Goal: Task Accomplishment & Management: Manage account settings

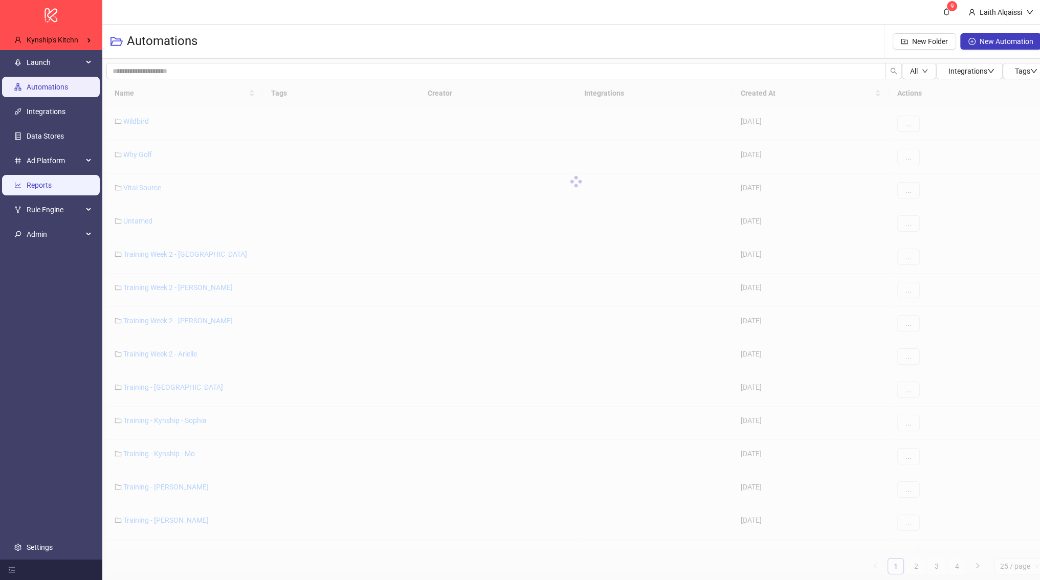
click at [52, 181] on link "Reports" at bounding box center [39, 185] width 25 height 8
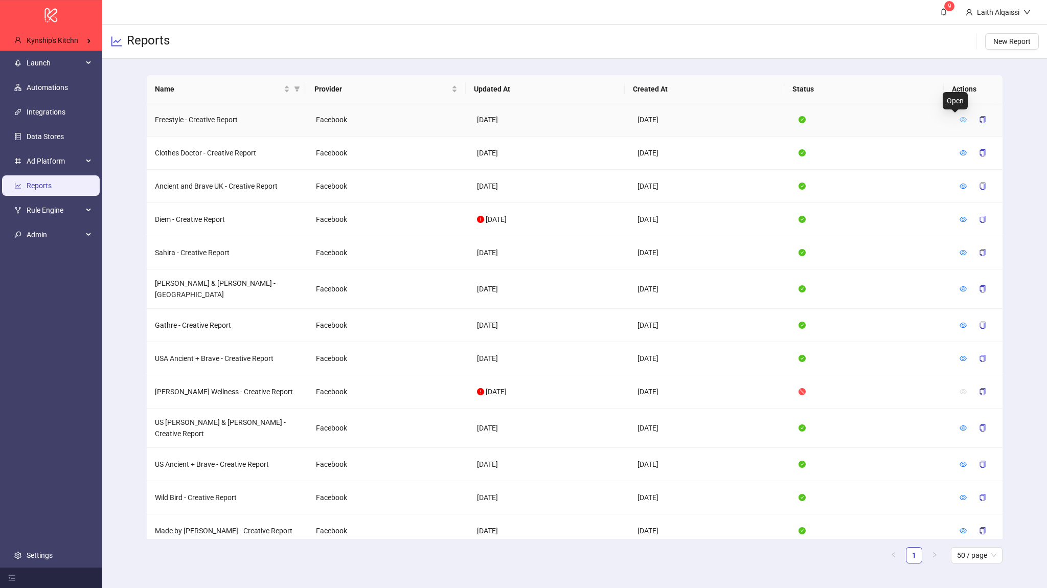
click at [960, 117] on icon "eye" at bounding box center [963, 119] width 7 height 5
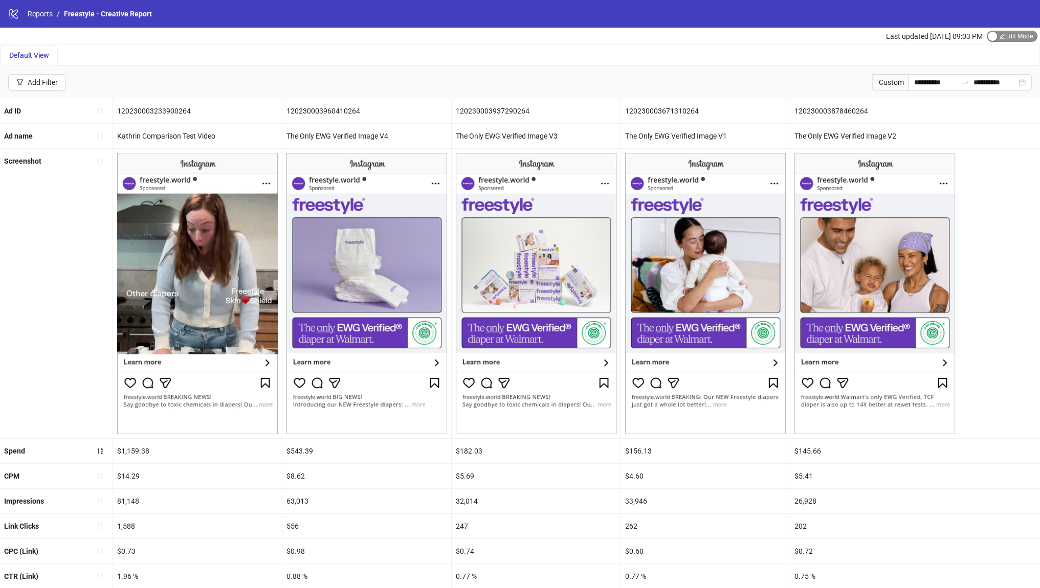
click at [996, 37] on button "Edit Mode Edit Mode" at bounding box center [1011, 36] width 51 height 11
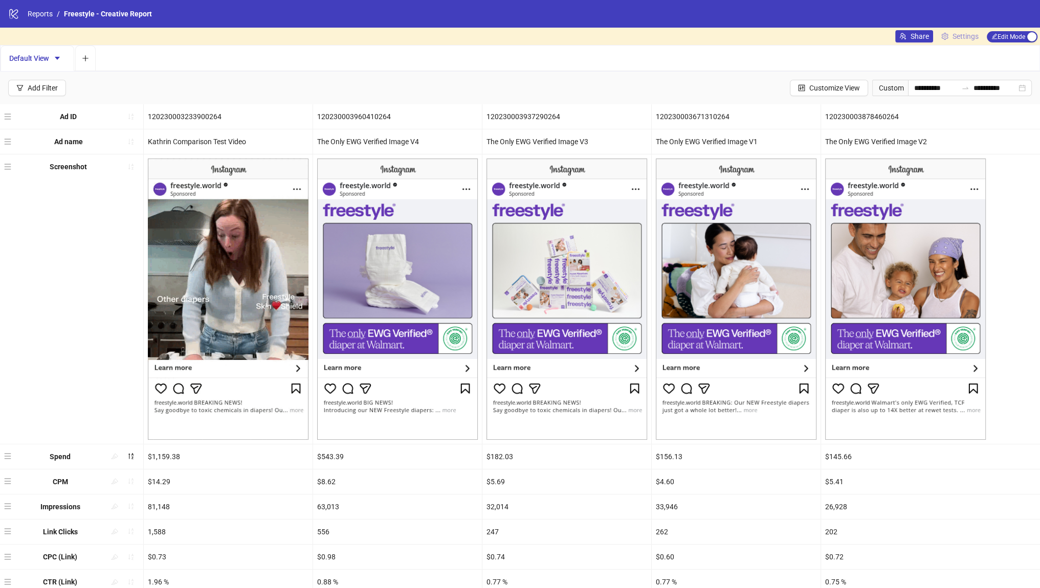
click at [957, 38] on span "Settings" at bounding box center [965, 36] width 26 height 11
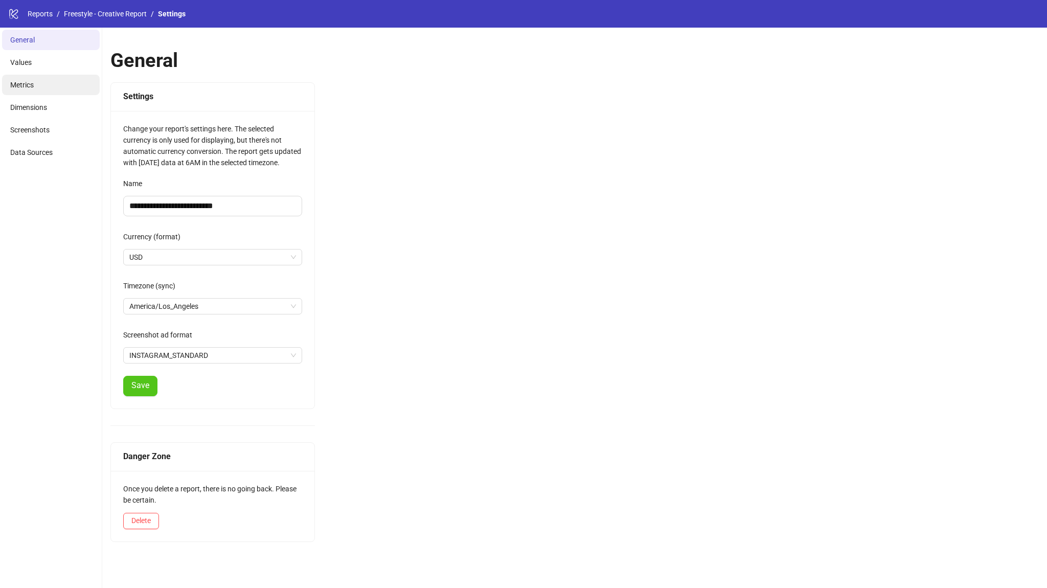
click at [40, 83] on li "Metrics" at bounding box center [51, 85] width 98 height 20
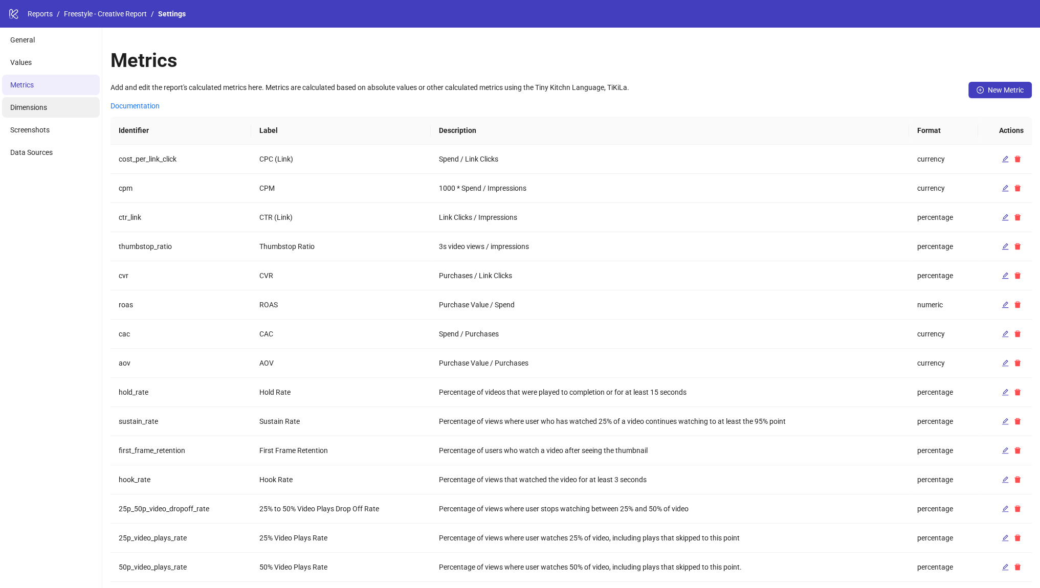
click at [64, 105] on li "Dimensions" at bounding box center [51, 107] width 98 height 20
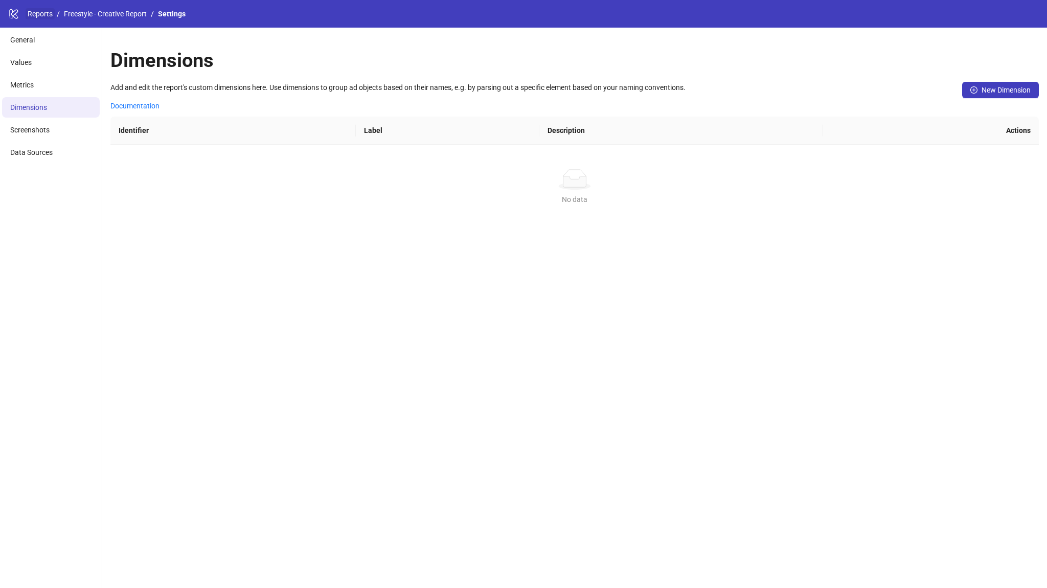
click at [47, 11] on link "Reports" at bounding box center [40, 13] width 29 height 11
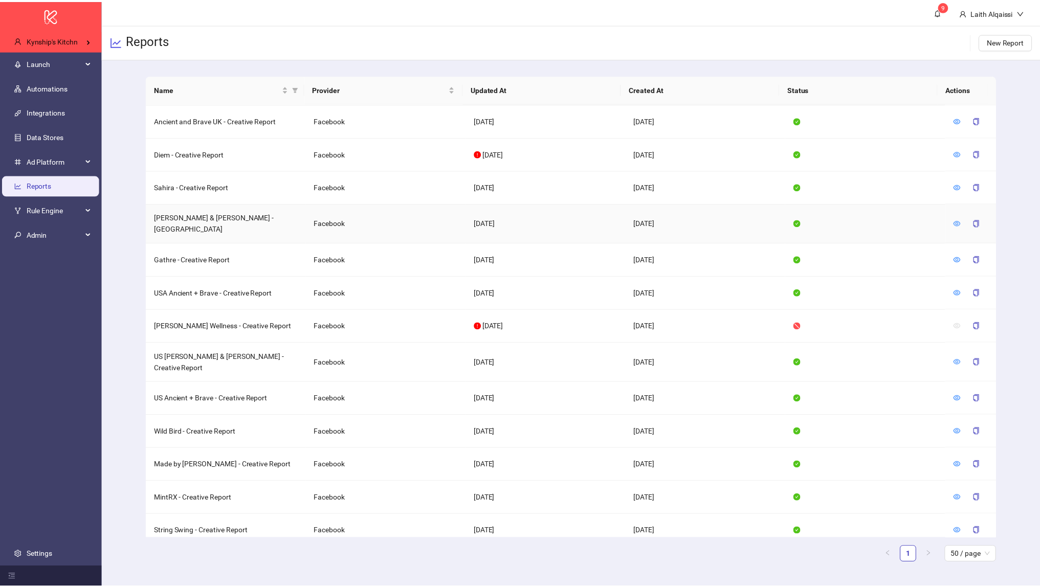
scroll to position [61, 0]
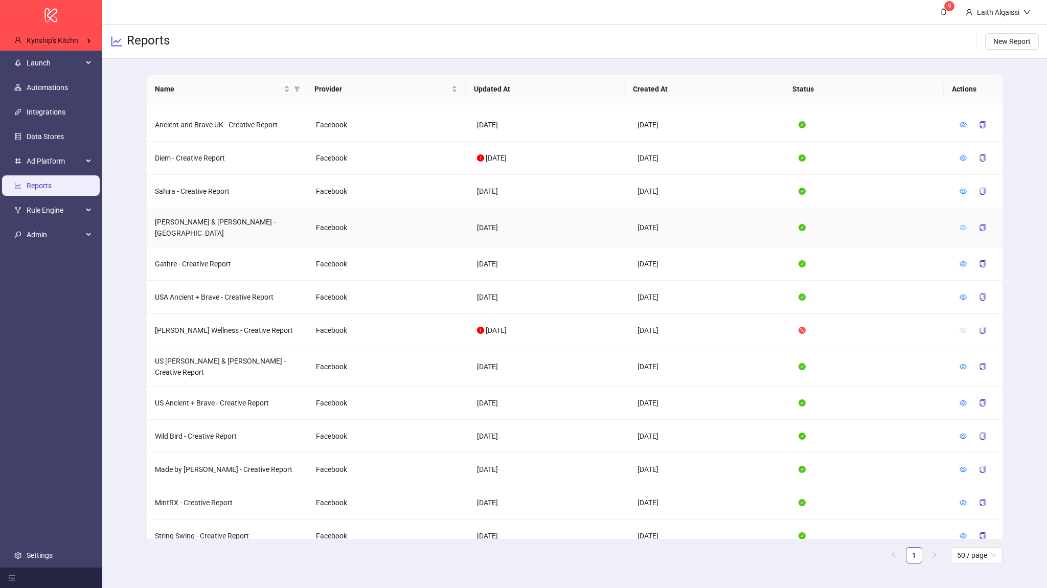
click at [960, 227] on link at bounding box center [963, 227] width 7 height 8
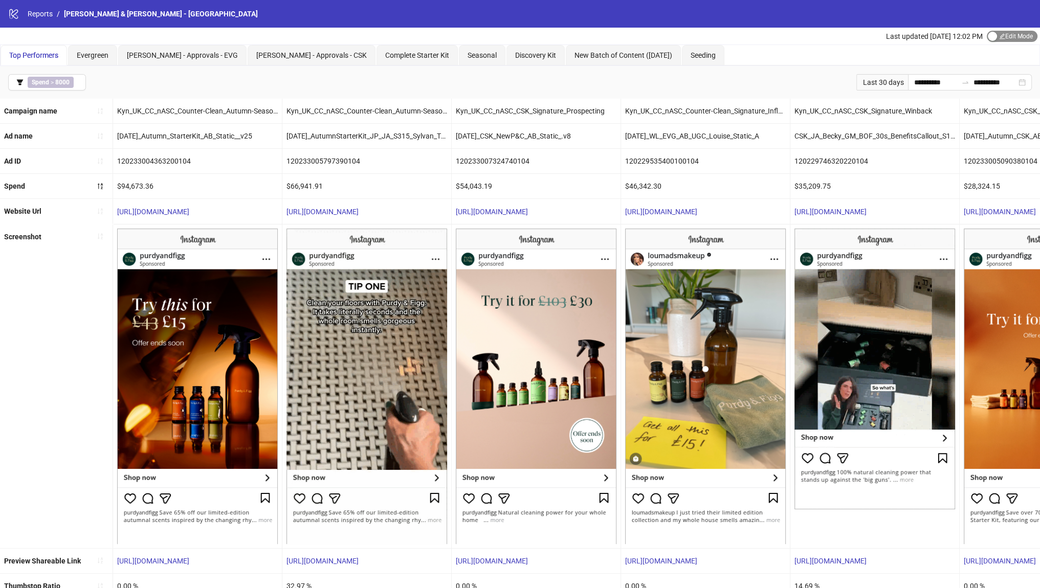
click at [989, 37] on div "button" at bounding box center [991, 36] width 9 height 9
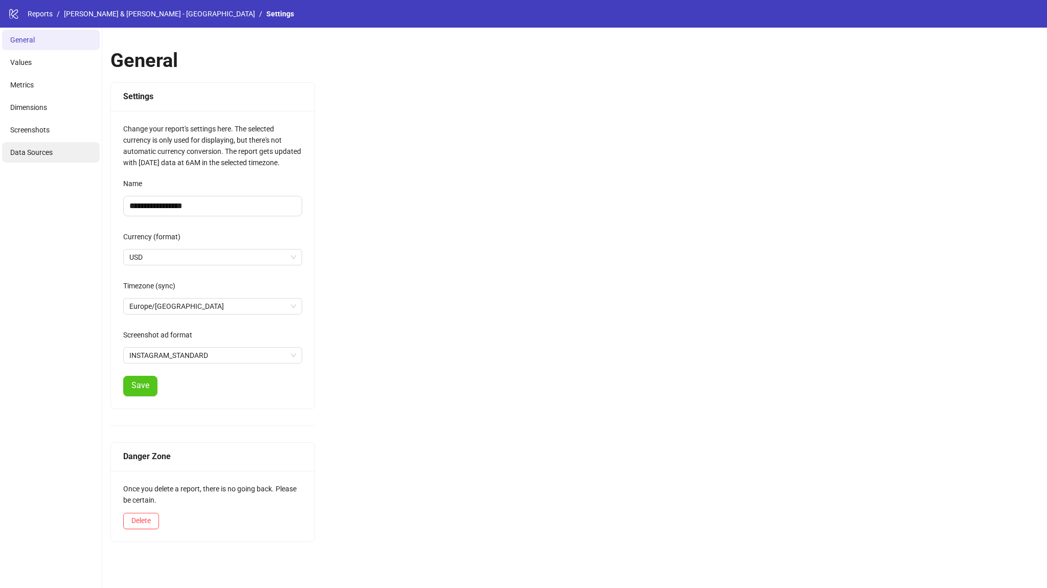
click at [75, 147] on li "Data Sources" at bounding box center [51, 152] width 98 height 20
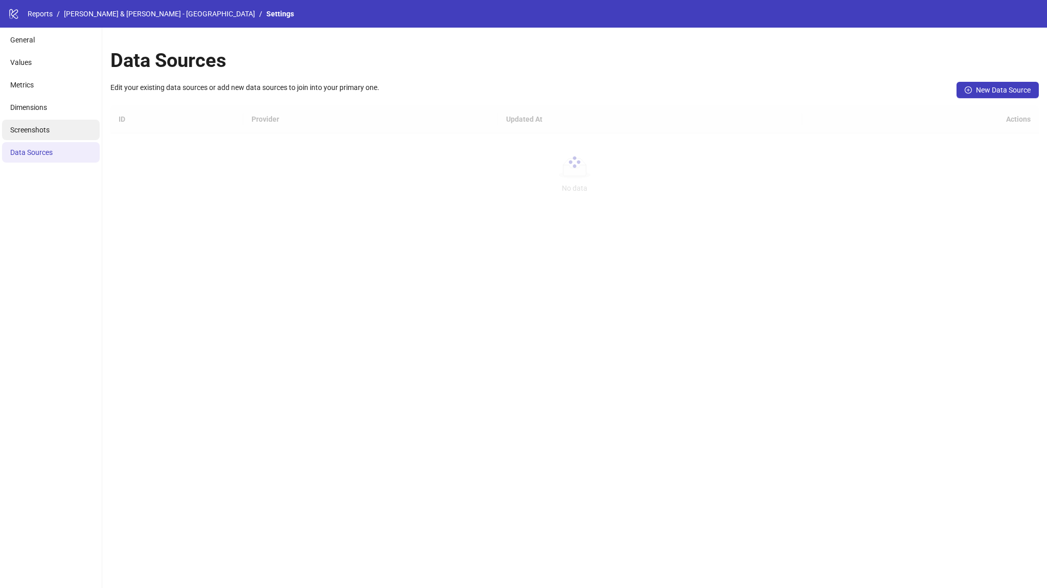
click at [72, 134] on li "Screenshots" at bounding box center [51, 130] width 98 height 20
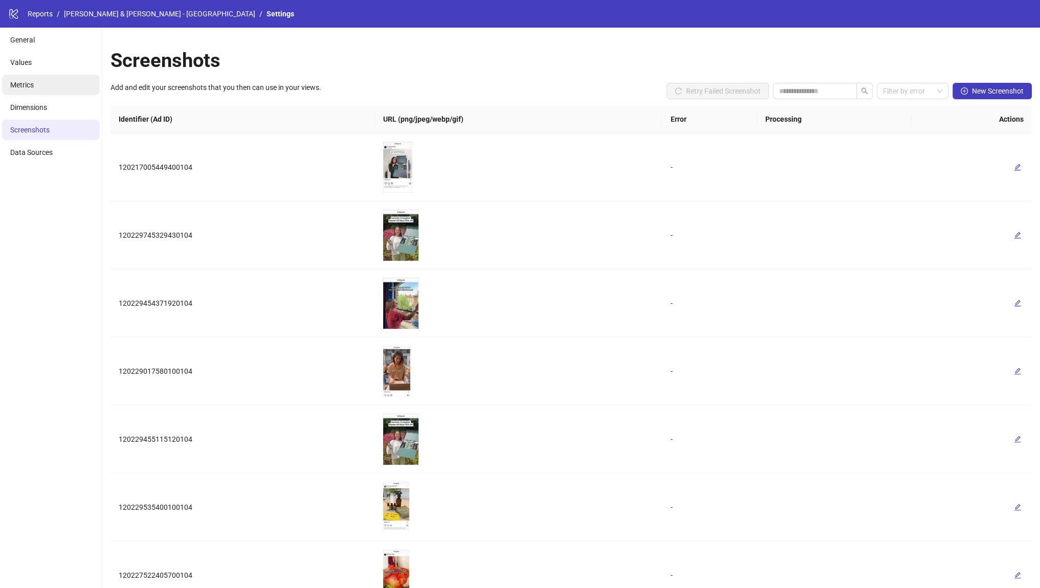
drag, startPoint x: 66, startPoint y: 87, endPoint x: 70, endPoint y: 93, distance: 6.2
click at [67, 88] on li "Metrics" at bounding box center [51, 85] width 98 height 20
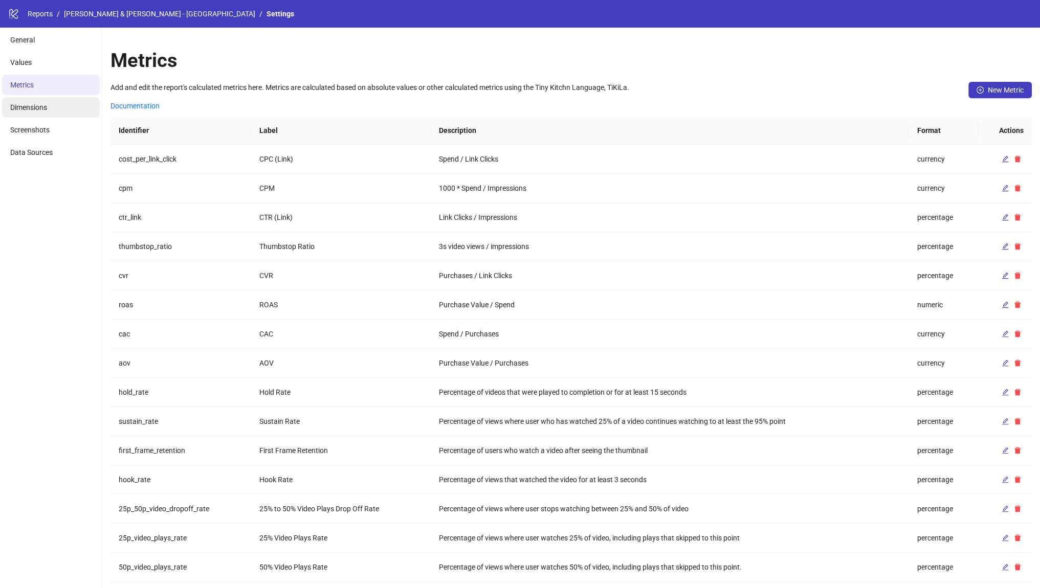
click at [73, 108] on li "Dimensions" at bounding box center [51, 107] width 98 height 20
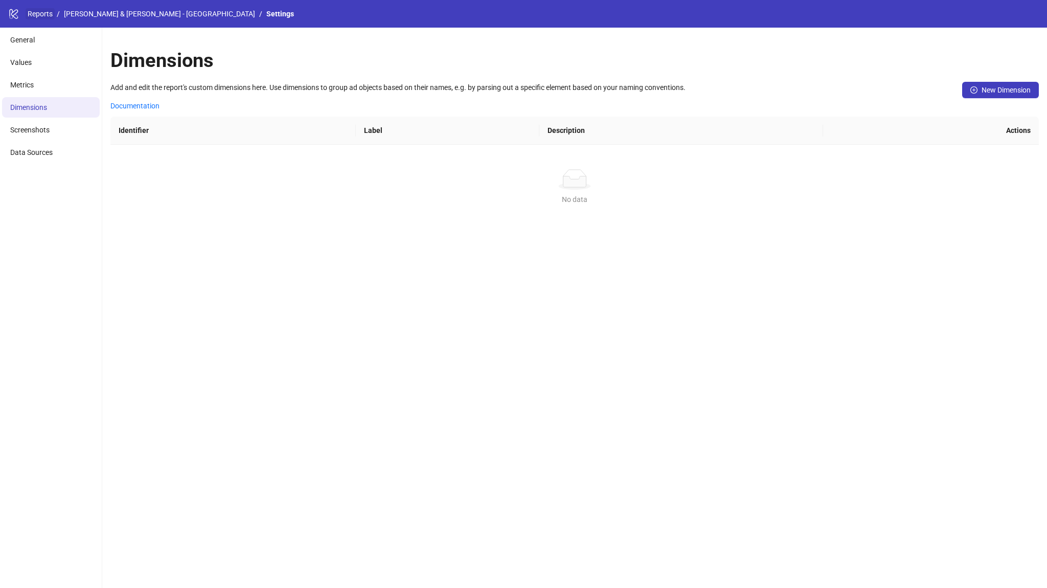
click at [43, 11] on link "Reports" at bounding box center [40, 13] width 29 height 11
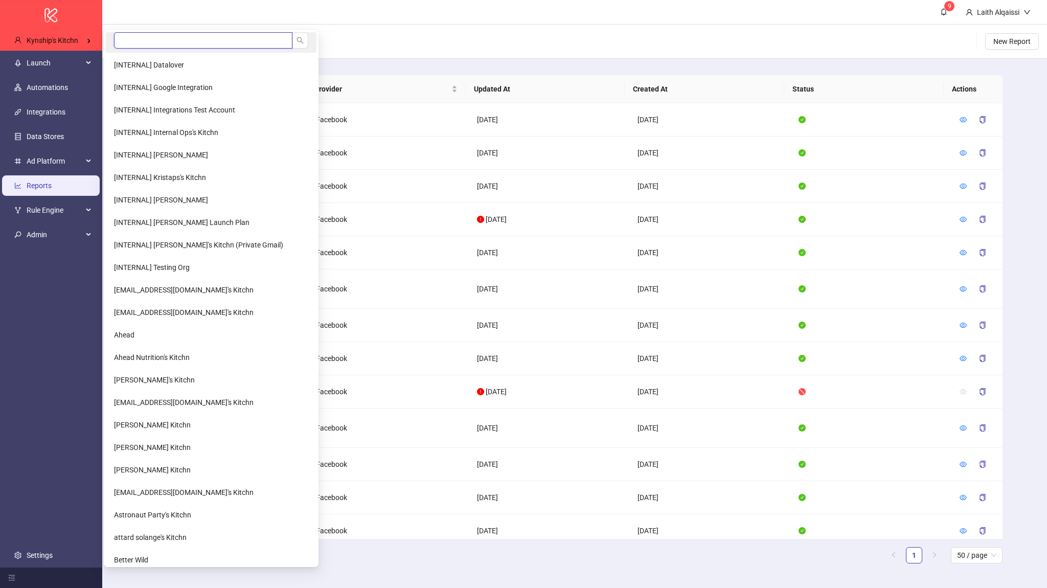
click at [131, 41] on input "search" at bounding box center [203, 40] width 178 height 16
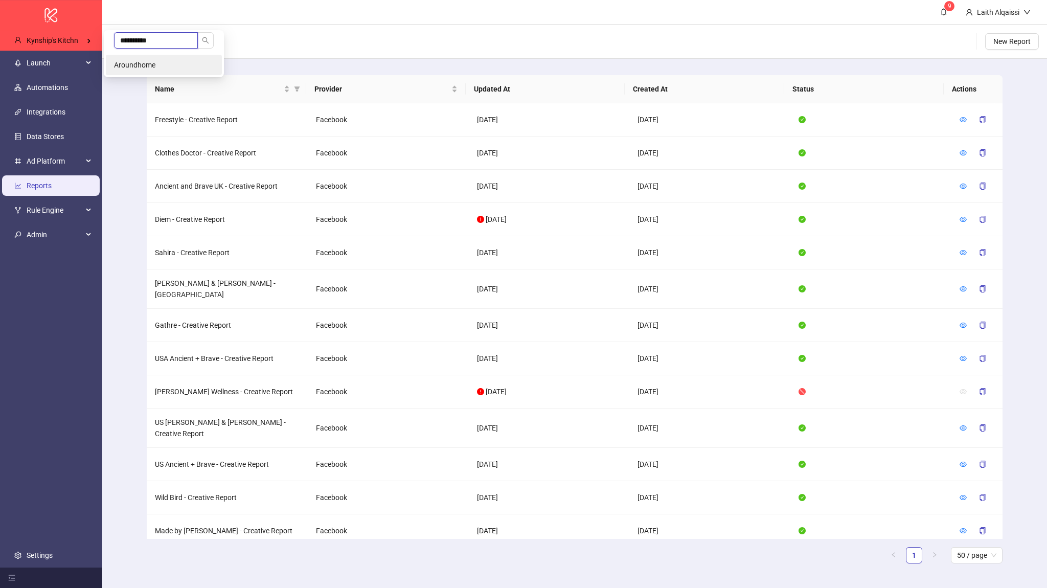
type input "**********"
click at [191, 61] on li "Aroundhome" at bounding box center [164, 65] width 116 height 20
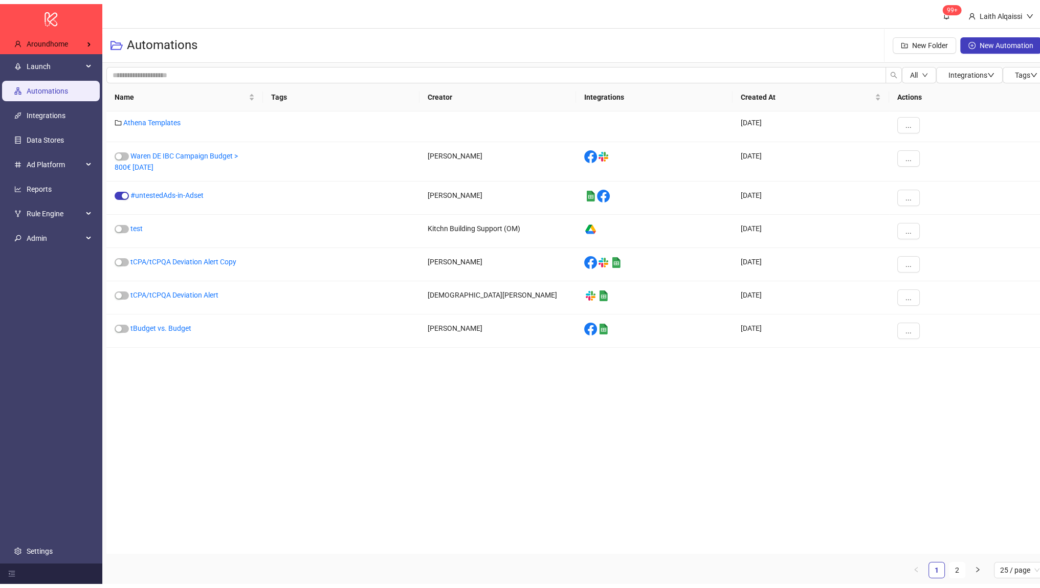
scroll to position [123, 0]
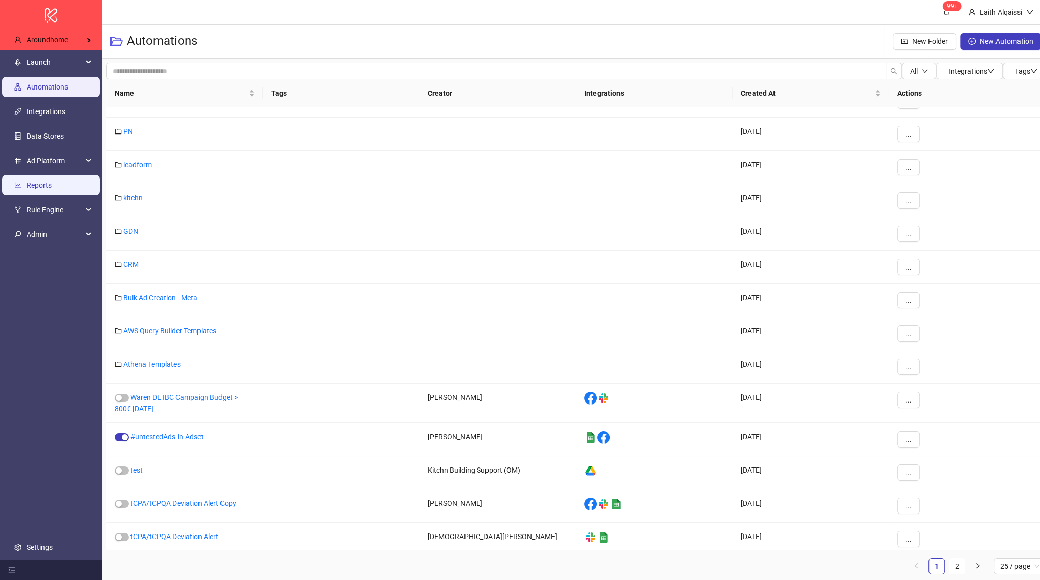
click at [47, 185] on link "Reports" at bounding box center [39, 185] width 25 height 8
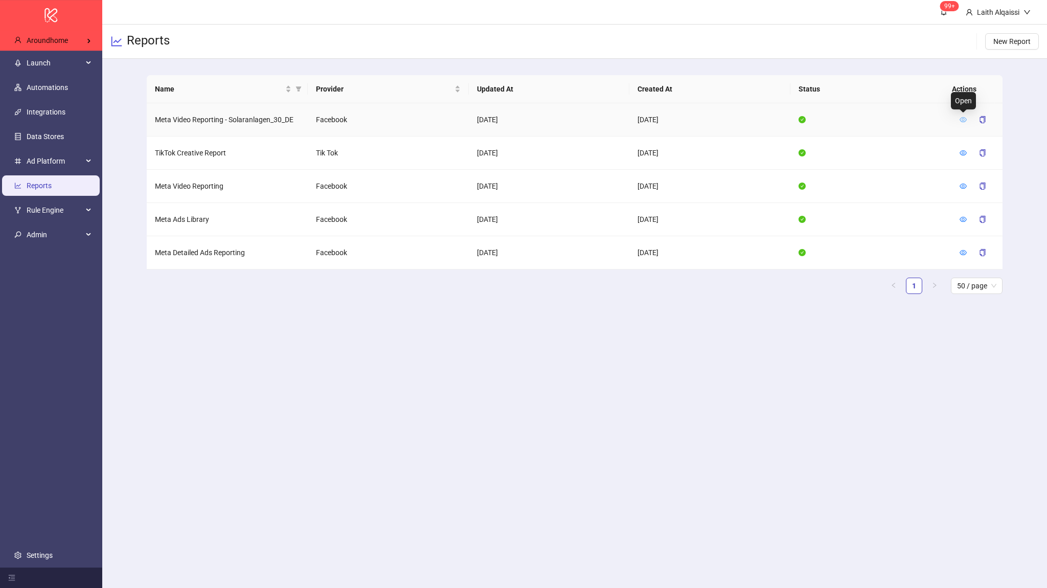
click at [961, 116] on icon "eye" at bounding box center [963, 119] width 7 height 7
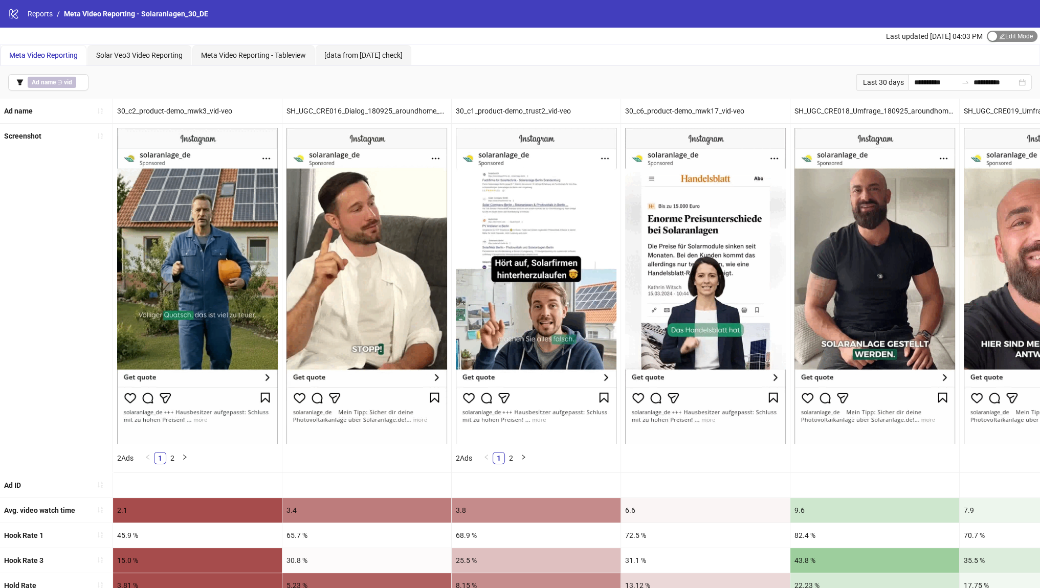
click at [990, 37] on div "button" at bounding box center [991, 36] width 9 height 9
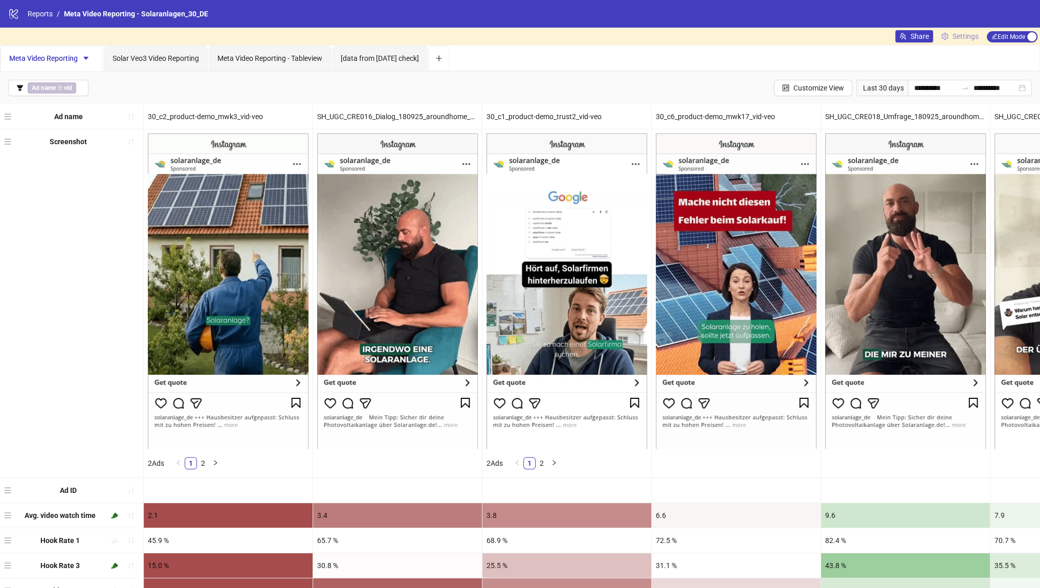
click at [961, 36] on span "Settings" at bounding box center [965, 36] width 26 height 11
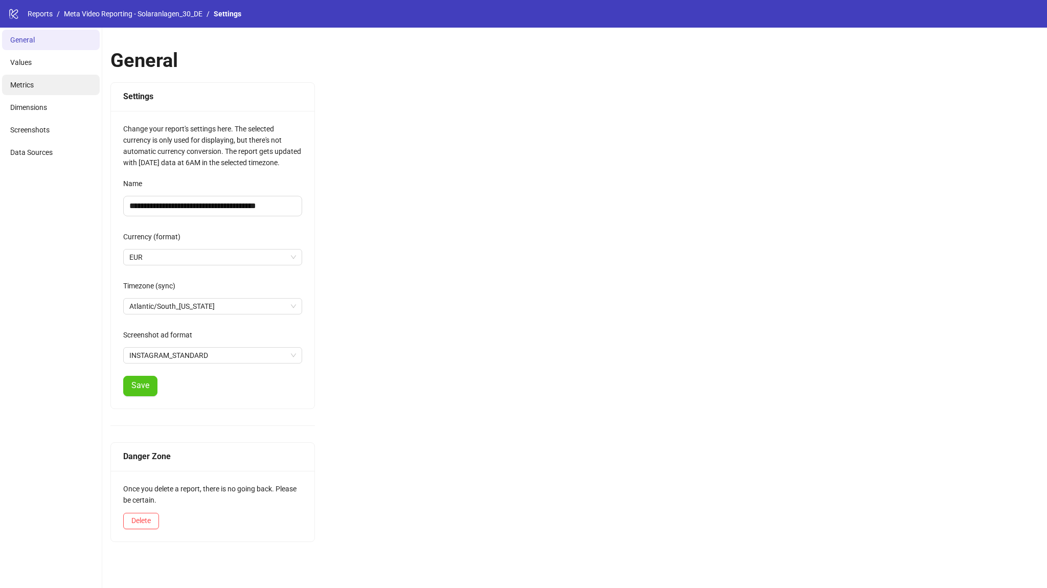
click at [29, 81] on span "Metrics" at bounding box center [22, 85] width 24 height 8
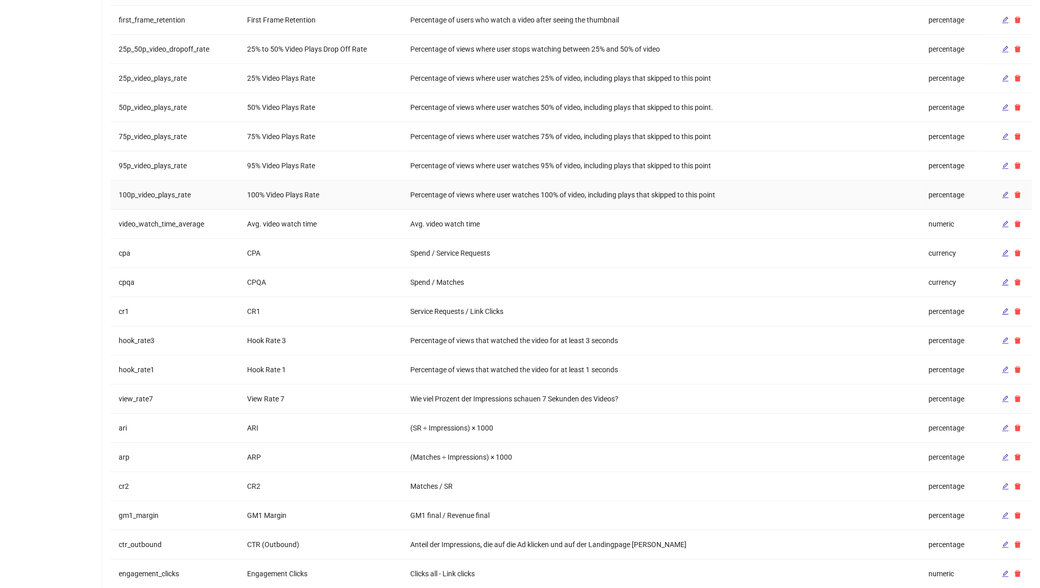
scroll to position [386, 0]
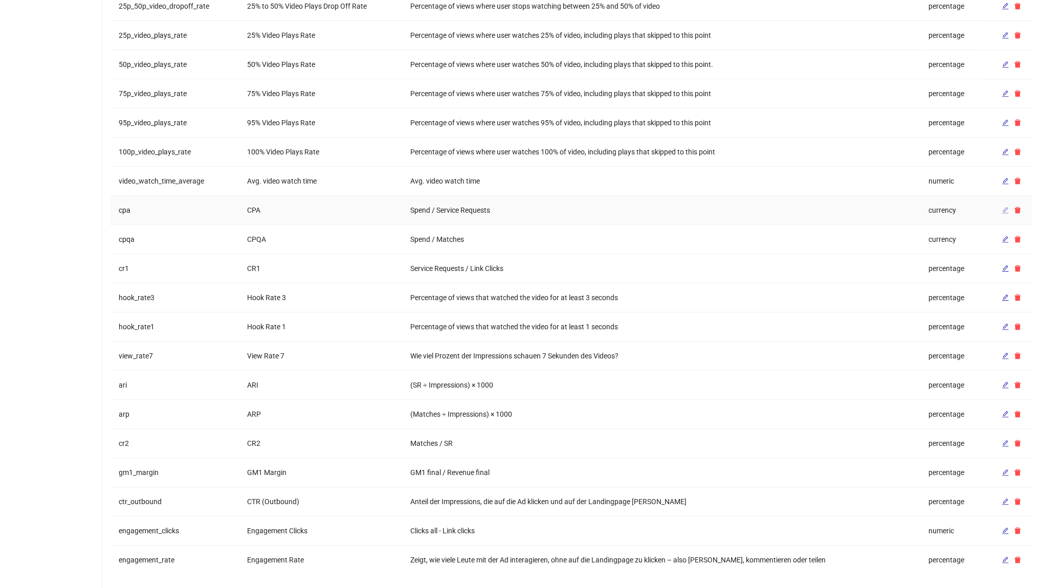
click at [1004, 209] on icon "edit" at bounding box center [1004, 210] width 7 height 7
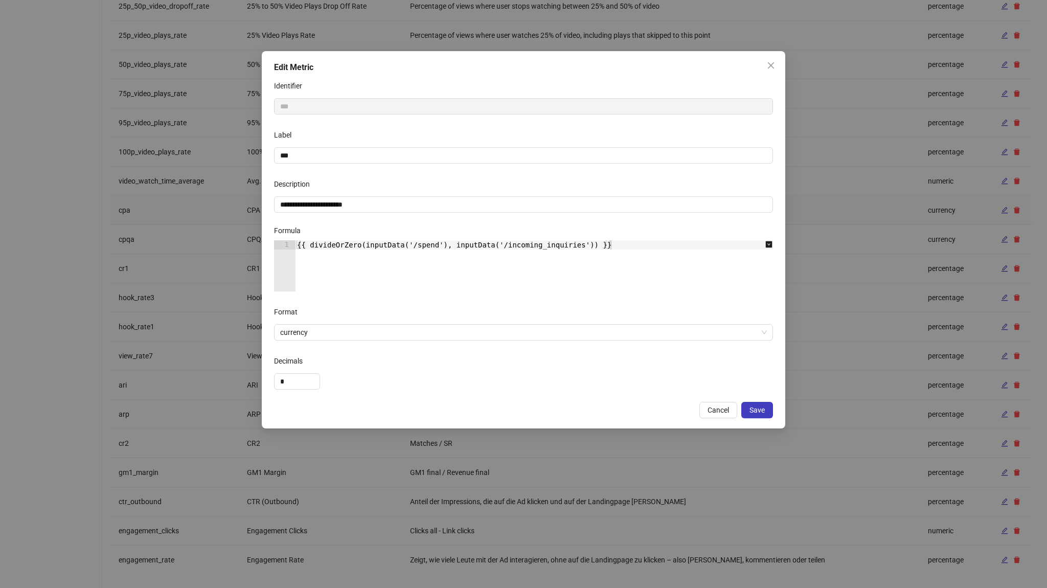
type textarea "**********"
click at [393, 245] on div "{{ divideOrZero(inputData('/spend'), inputData('/incoming_inquiries')) }}" at bounding box center [539, 275] width 489 height 70
click at [372, 208] on input "**********" at bounding box center [523, 204] width 499 height 16
click at [297, 160] on input "***" at bounding box center [523, 155] width 499 height 16
click at [712, 408] on span "Cancel" at bounding box center [718, 410] width 21 height 8
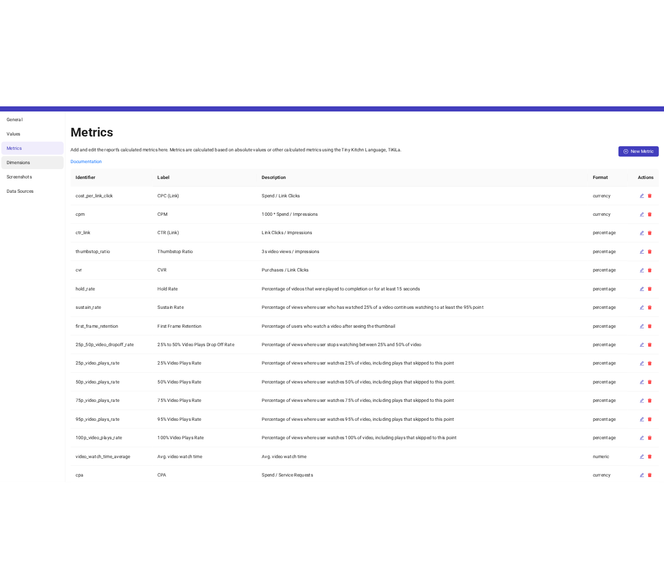
scroll to position [0, 0]
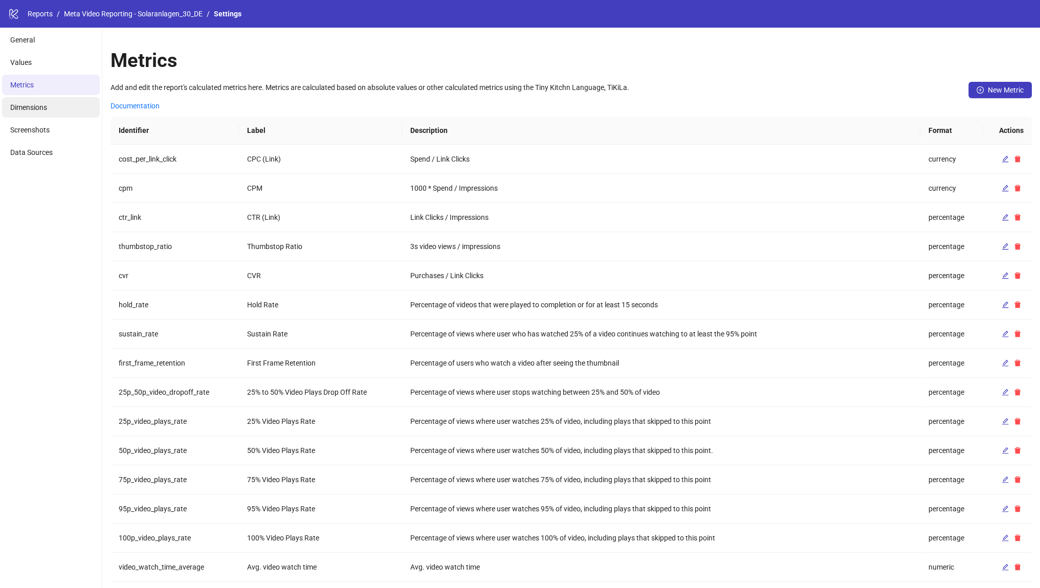
click at [50, 116] on li "Dimensions" at bounding box center [51, 107] width 98 height 20
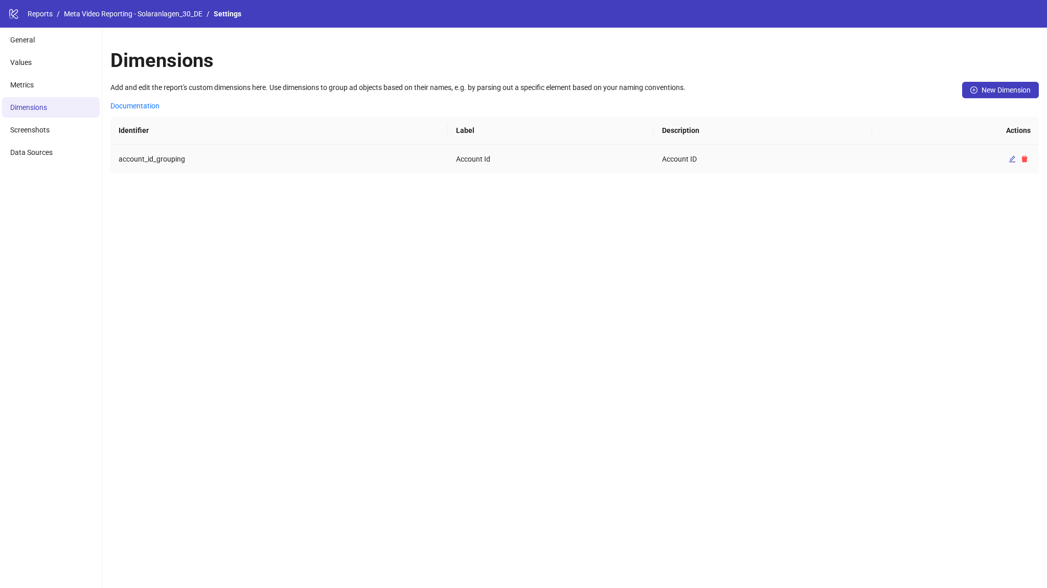
click at [179, 156] on td "account_id_grouping" at bounding box center [278, 159] width 337 height 29
copy td "account_id_grouping"
click at [345, 210] on div "Dimensions Add and edit the report's custom dimensions here. Use dimensions to …" at bounding box center [574, 308] width 945 height 560
click at [1011, 160] on icon "edit" at bounding box center [1012, 159] width 7 height 7
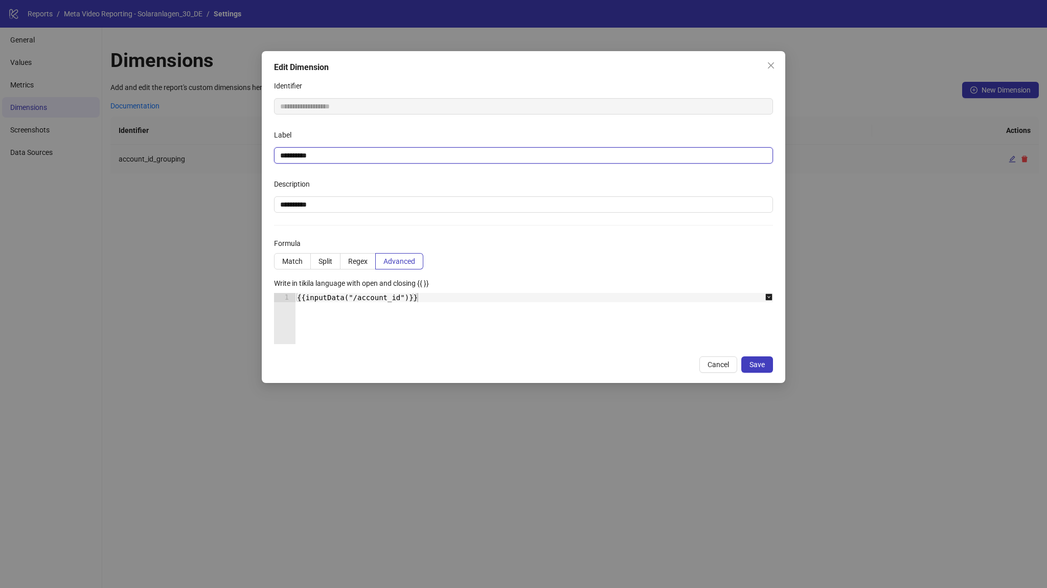
click at [340, 157] on input "**********" at bounding box center [523, 155] width 499 height 16
click at [406, 205] on input "**********" at bounding box center [523, 204] width 499 height 16
type textarea "**********"
click at [458, 300] on div "{{inputData("/account_id")}}" at bounding box center [539, 328] width 489 height 70
click at [123, 149] on div "**********" at bounding box center [523, 294] width 1047 height 588
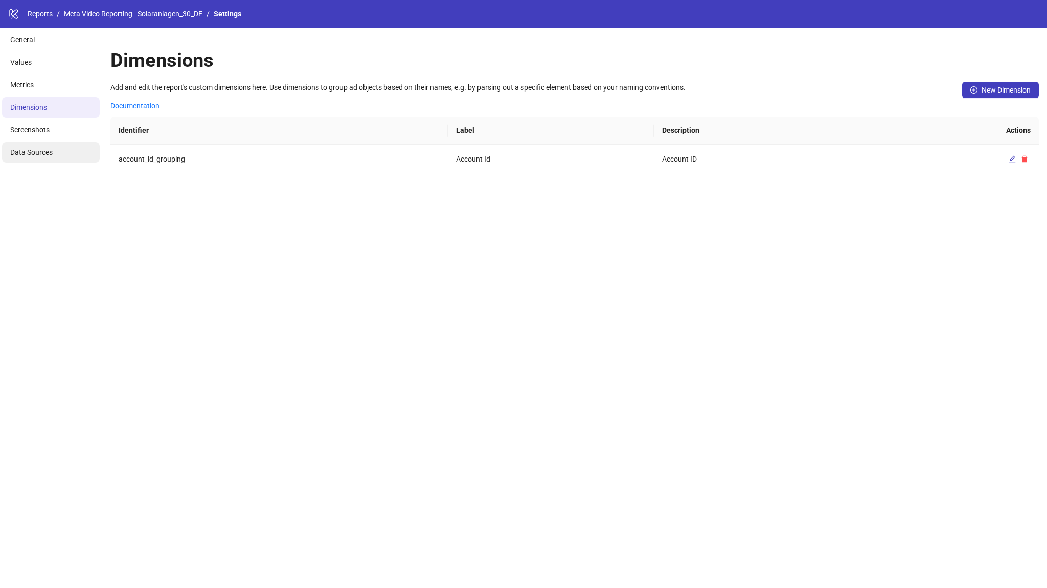
click at [51, 157] on li "Data Sources" at bounding box center [51, 152] width 98 height 20
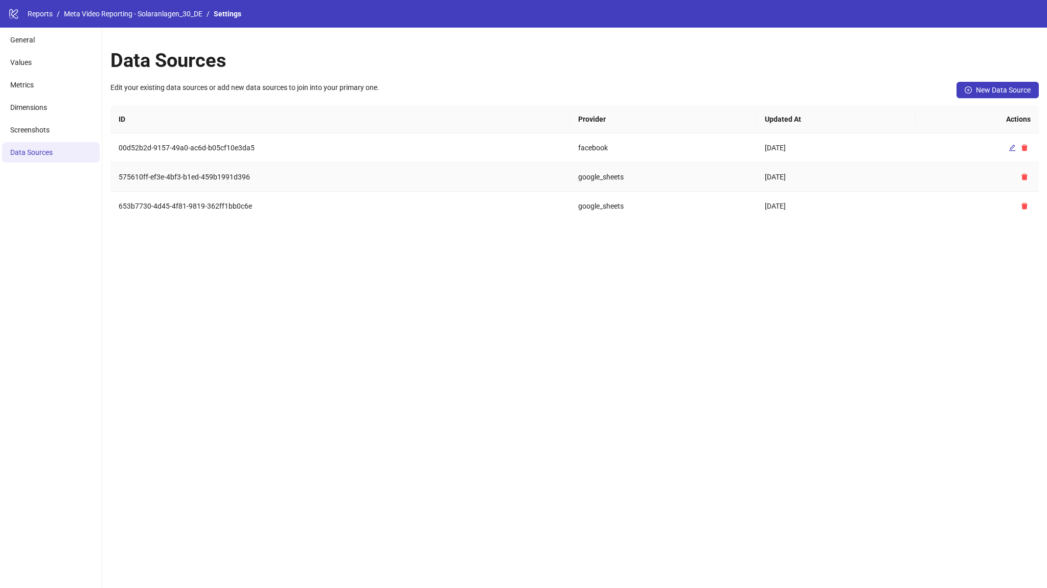
drag, startPoint x: 263, startPoint y: 188, endPoint x: 119, endPoint y: 183, distance: 143.8
click at [119, 183] on td "575610ff-ef3e-4bf3-b1ed-459b1991d396" at bounding box center [340, 177] width 460 height 29
drag, startPoint x: 799, startPoint y: 179, endPoint x: 111, endPoint y: 178, distance: 687.8
click at [111, 178] on tr "575610ff-ef3e-4bf3-b1ed-459b1991d396 google_sheets 2025-10-03" at bounding box center [574, 177] width 929 height 29
copy tr "575610ff-ef3e-4bf3-b1ed-459b1991d396 google_sheets 2025-10-03"
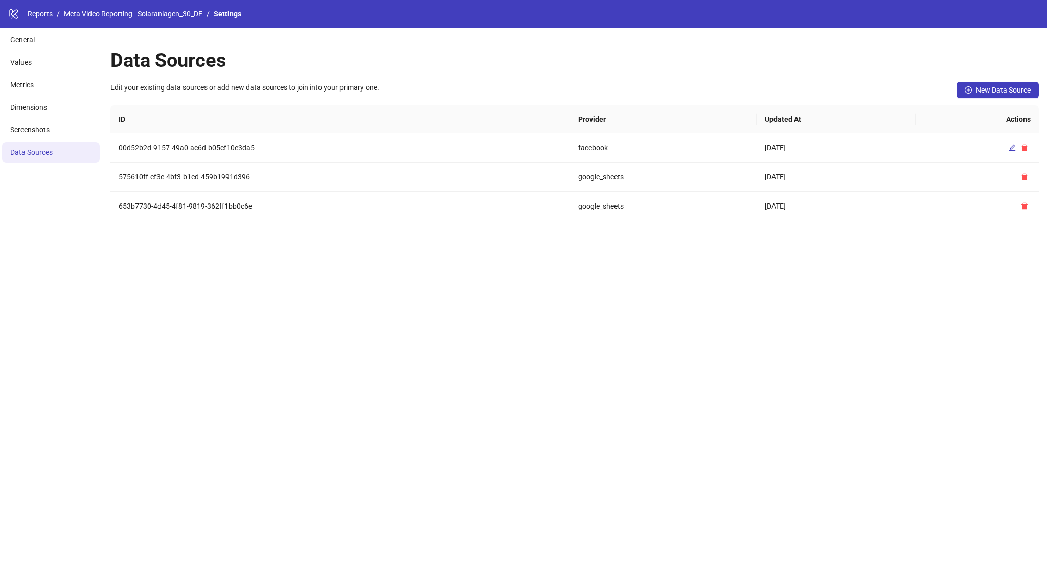
drag, startPoint x: 808, startPoint y: 204, endPoint x: 109, endPoint y: 211, distance: 699.6
click at [109, 211] on div "Data Sources Edit your existing data sources or add new data sources to join in…" at bounding box center [574, 308] width 945 height 560
click at [122, 208] on td "653b7730-4d45-4f81-9819-362ff1bb0c6e" at bounding box center [340, 206] width 460 height 29
drag, startPoint x: 116, startPoint y: 207, endPoint x: 846, endPoint y: 210, distance: 730.7
click at [846, 210] on tr "653b7730-4d45-4f81-9819-362ff1bb0c6e google_sheets 2025-10-12" at bounding box center [574, 206] width 929 height 29
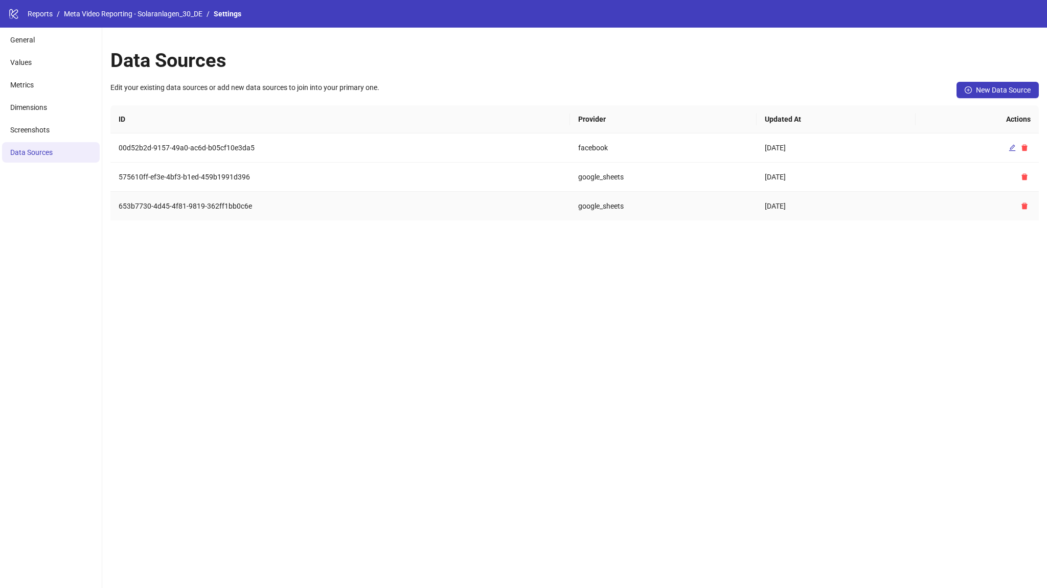
copy tr "653b7730-4d45-4f81-9819-362ff1bb0c6e google_sheets 2025-10-12"
click at [854, 307] on div "Data Sources Edit your existing data sources or add new data sources to join in…" at bounding box center [574, 308] width 945 height 560
click at [75, 15] on link "Meta Video Reporting - Solaranlagen_30_DE" at bounding box center [133, 13] width 143 height 11
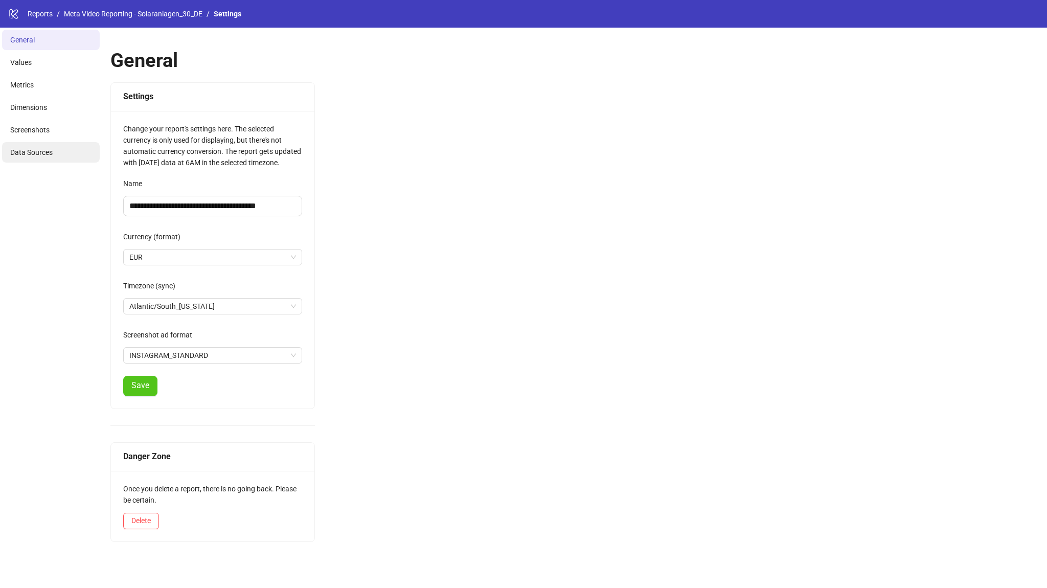
click at [59, 152] on li "Data Sources" at bounding box center [51, 152] width 98 height 20
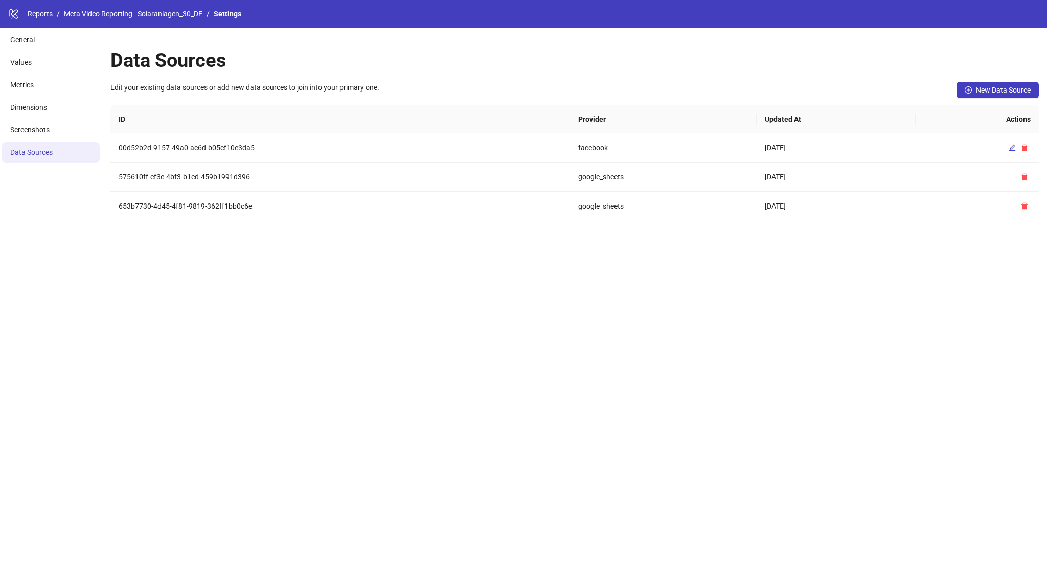
click at [195, 319] on div "Data Sources Edit your existing data sources or add new data sources to join in…" at bounding box center [574, 308] width 945 height 560
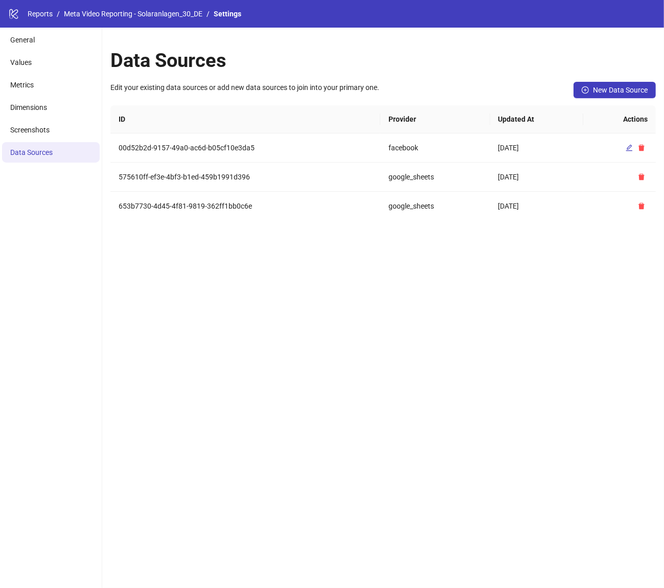
click at [195, 319] on div "Data Sources Edit your existing data sources or add new data sources to join in…" at bounding box center [383, 308] width 562 height 560
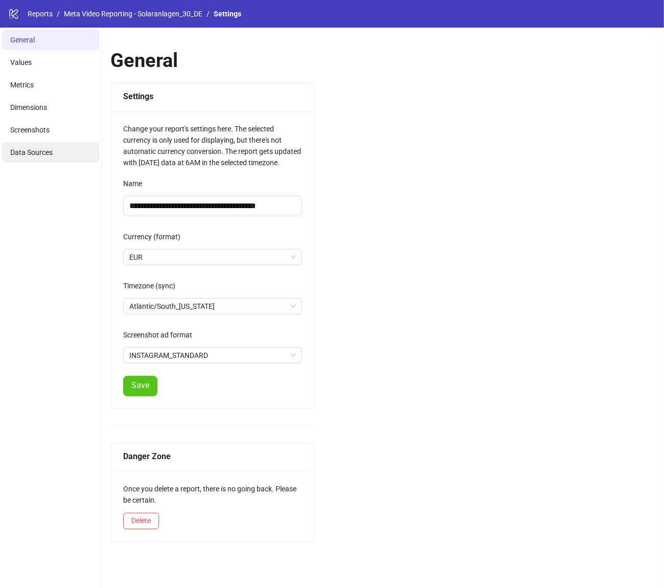
click at [48, 155] on span "Data Sources" at bounding box center [31, 152] width 42 height 8
